Goal: Task Accomplishment & Management: Complete application form

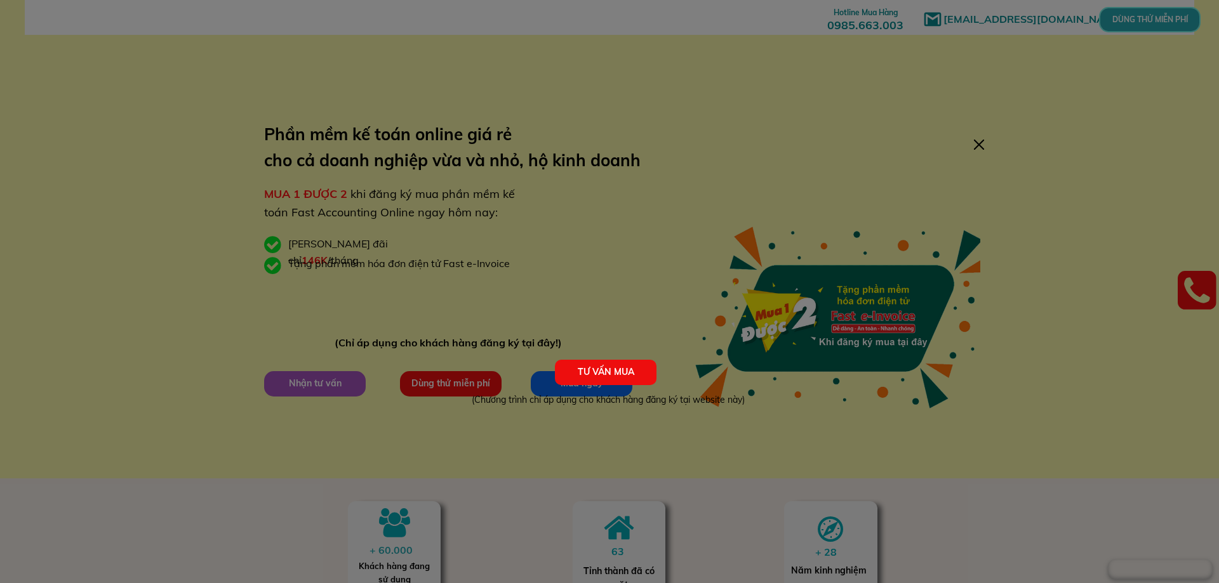
click at [980, 140] on div at bounding box center [979, 145] width 10 height 10
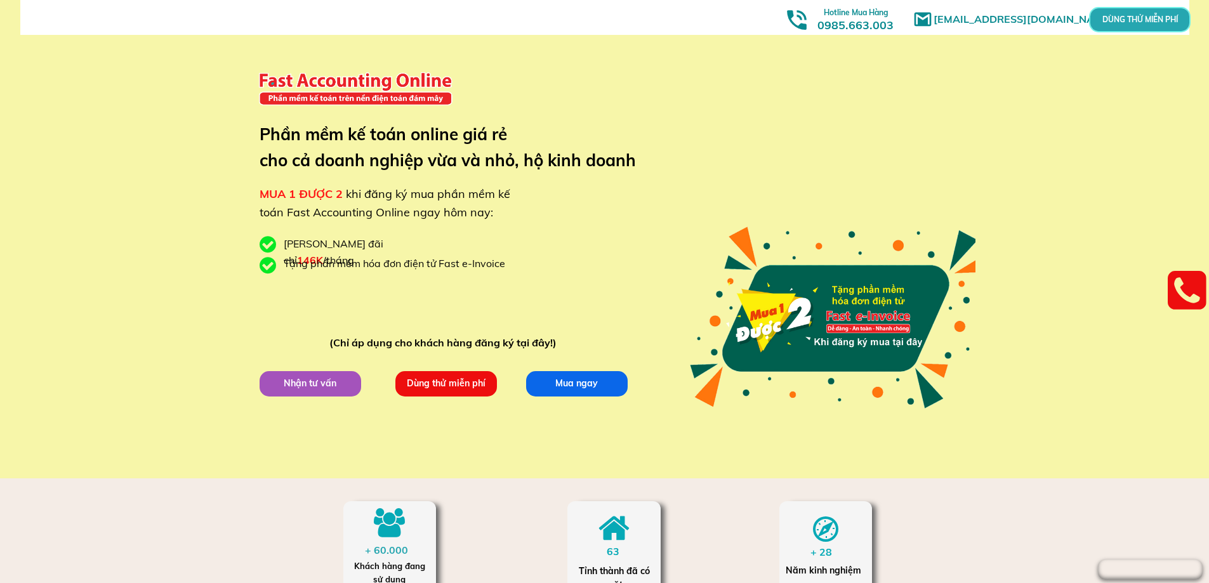
click at [430, 393] on p "Dùng thử miễn phí" at bounding box center [446, 383] width 102 height 25
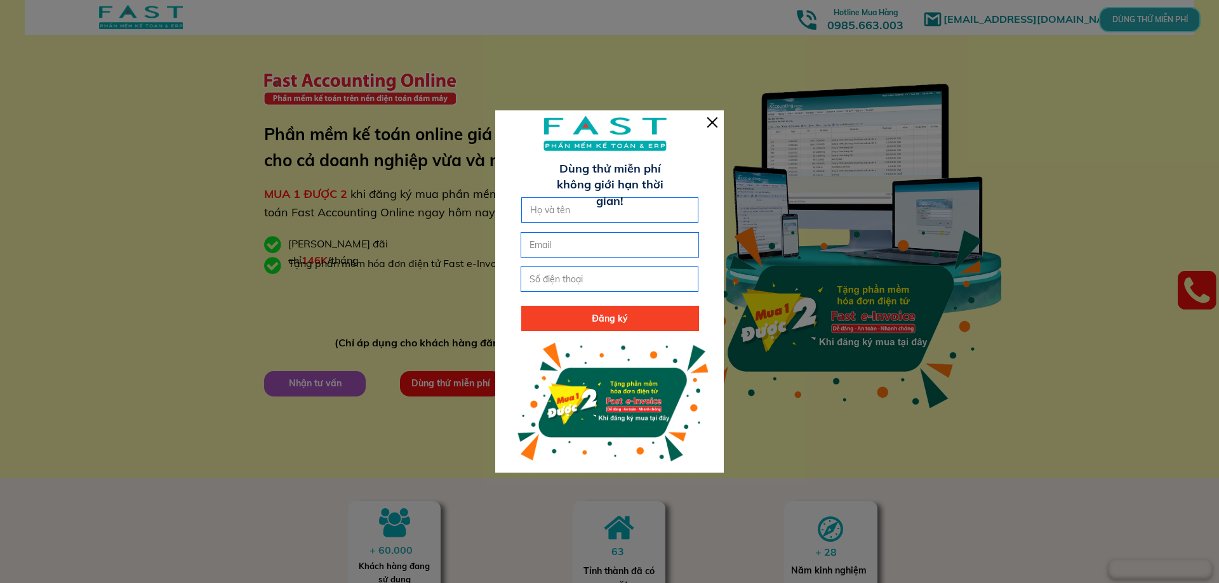
click at [553, 211] on input "text" at bounding box center [610, 210] width 166 height 24
type input "[PERSON_NAME]"
click at [543, 254] on input "email" at bounding box center [609, 245] width 166 height 24
type input "[EMAIL_ADDRESS][DOMAIN_NAME]"
click at [544, 288] on input "tel" at bounding box center [609, 279] width 166 height 24
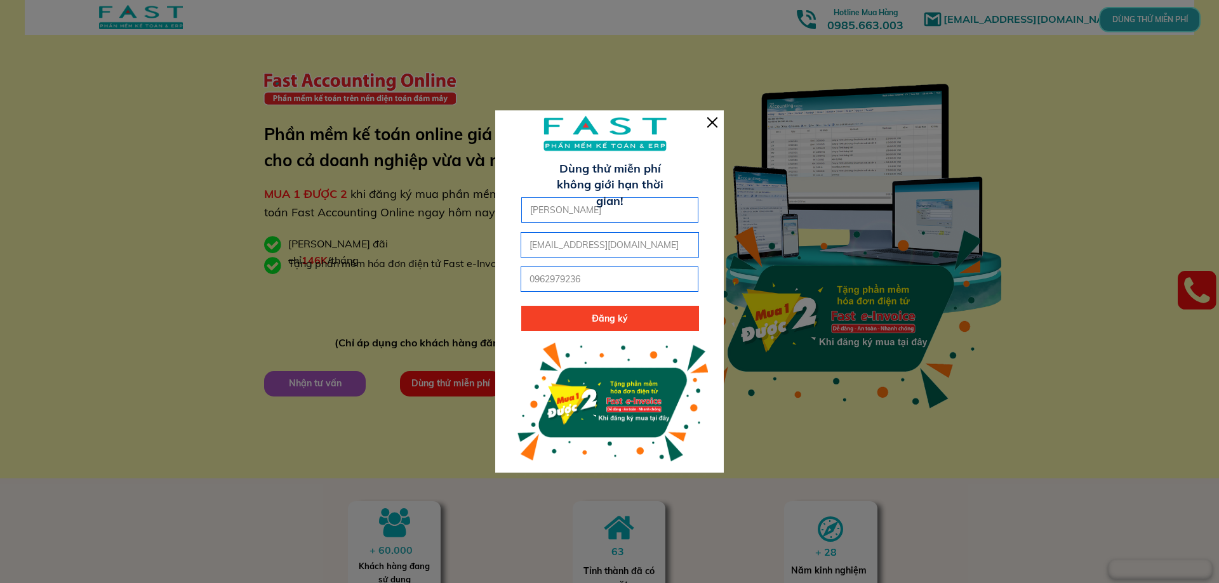
type input "0962979236"
click at [595, 312] on p "Đăng ký" at bounding box center [610, 318] width 178 height 25
